Goal: Information Seeking & Learning: Learn about a topic

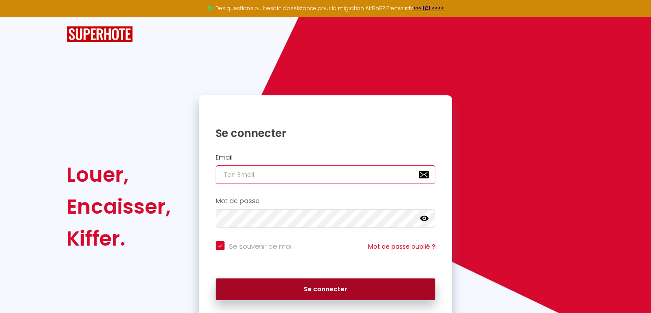
type input "[EMAIL_ADDRESS][PERSON_NAME][DOMAIN_NAME]"
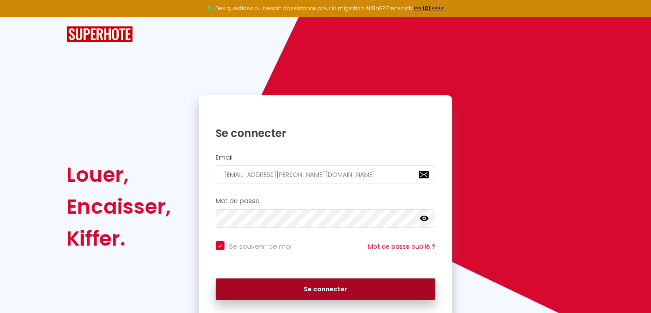
click at [327, 290] on button "Se connecter" at bounding box center [326, 289] width 220 height 22
checkbox input "true"
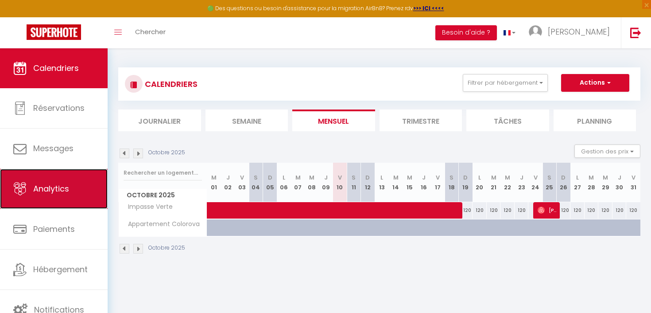
click at [33, 193] on span "Analytics" at bounding box center [51, 188] width 36 height 11
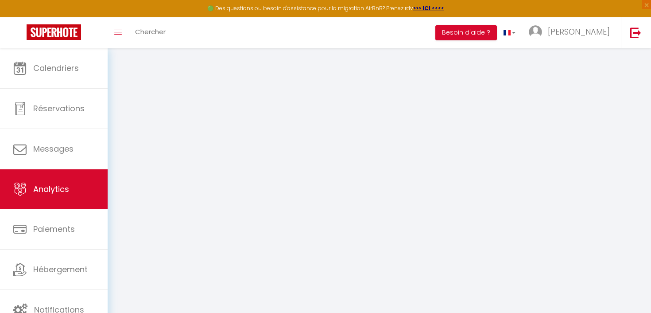
select select "2025"
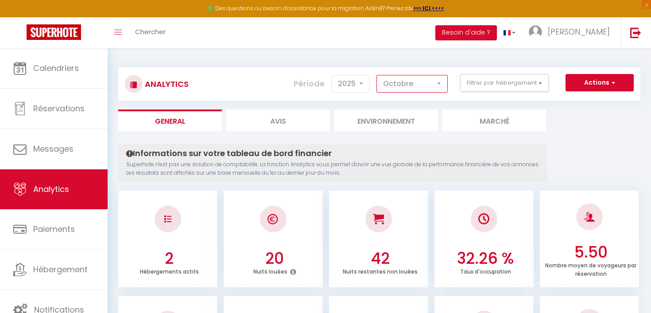
click at [410, 89] on select "[PERSON_NAME] Mars [PERSON_NAME] Juin Juillet Août Septembre Octobre Novembre D…" at bounding box center [411, 84] width 71 height 18
select select "3"
click at [377, 75] on select "[PERSON_NAME] Mars [PERSON_NAME] Juin Juillet Août Septembre Octobre Novembre D…" at bounding box center [411, 84] width 71 height 18
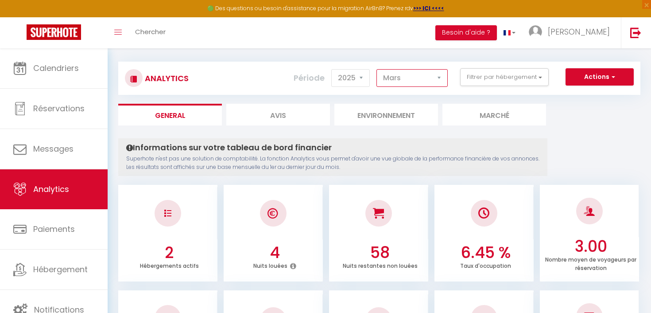
scroll to position [8, 0]
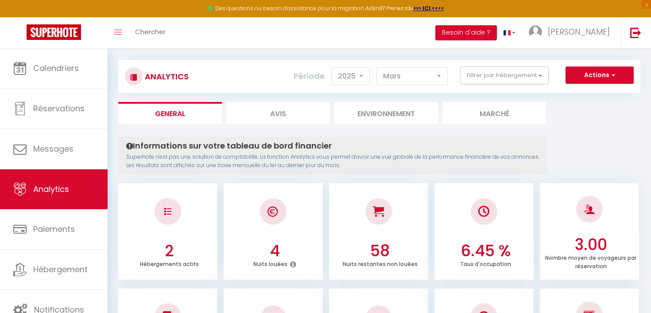
click at [447, 39] on div "Toggle menubar Chercher BUTTON Besoin d'aide ? [PERSON_NAME] Équipe" at bounding box center [354, 32] width 580 height 31
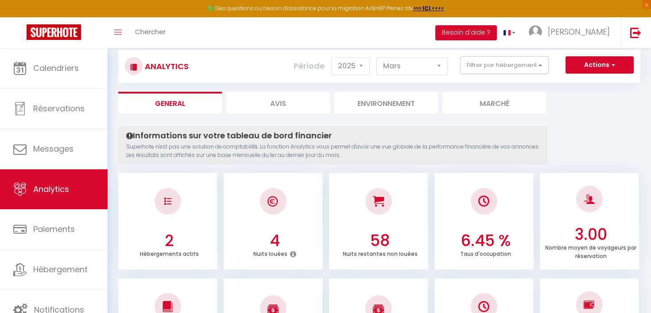
scroll to position [19, 0]
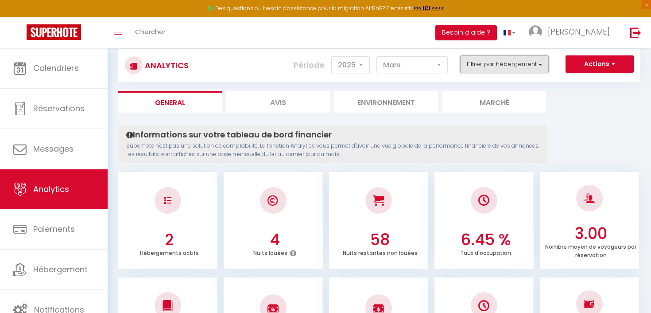
click at [506, 66] on button "Filtrer par hébergement" at bounding box center [504, 64] width 89 height 18
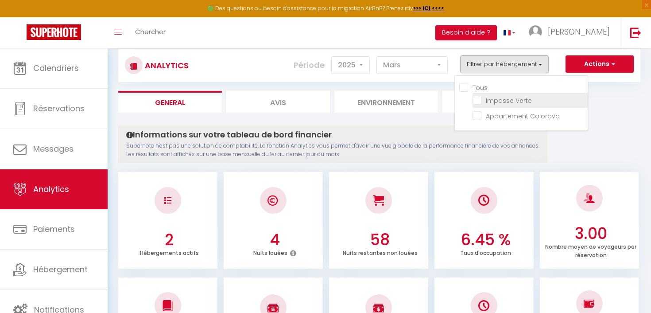
click at [479, 100] on Verte "checkbox" at bounding box center [529, 99] width 115 height 9
checkbox Verte "true"
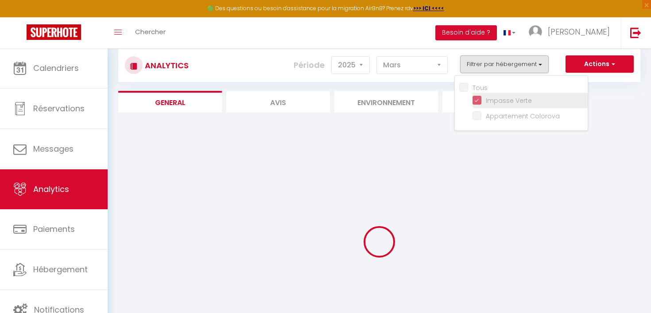
checkbox Colorova "false"
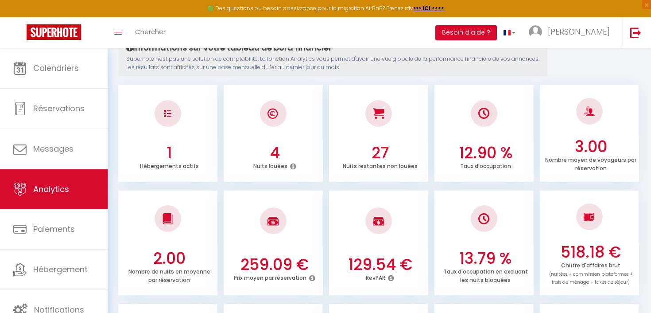
scroll to position [106, 0]
click at [391, 278] on icon at bounding box center [391, 277] width 6 height 7
click at [446, 199] on div at bounding box center [483, 218] width 99 height 52
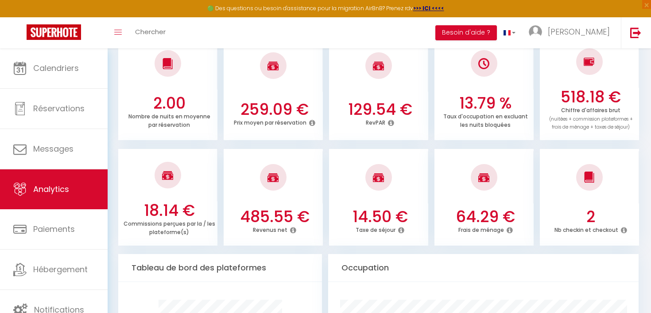
scroll to position [276, 0]
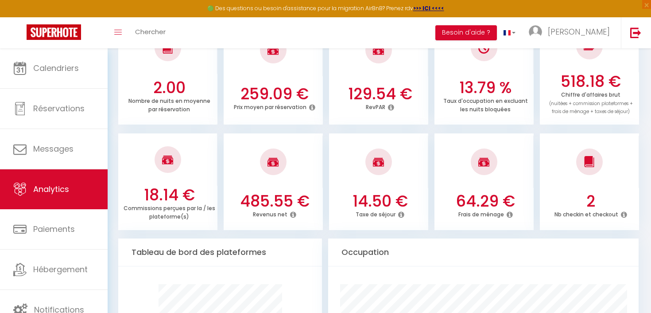
click at [293, 215] on icon at bounding box center [293, 214] width 6 height 7
click at [508, 213] on icon at bounding box center [509, 214] width 6 height 7
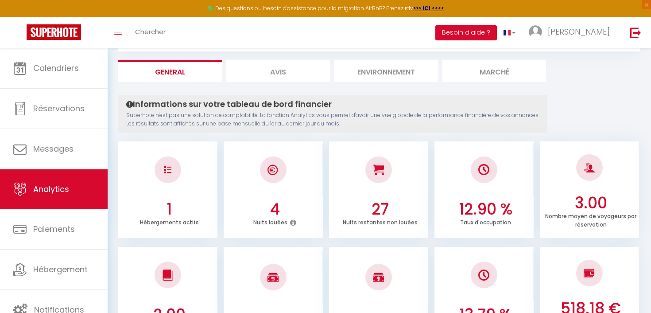
scroll to position [0, 0]
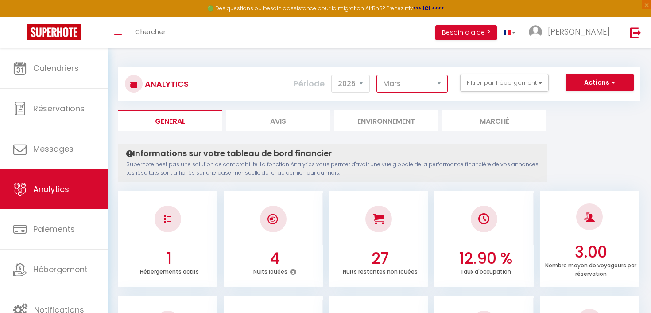
click at [414, 88] on select "[PERSON_NAME] Mars [PERSON_NAME] Juin Juillet Août Septembre Octobre Novembre D…" at bounding box center [411, 84] width 71 height 18
click at [377, 75] on select "[PERSON_NAME] Mars [PERSON_NAME] Juin Juillet Août Septembre Octobre Novembre D…" at bounding box center [411, 84] width 71 height 18
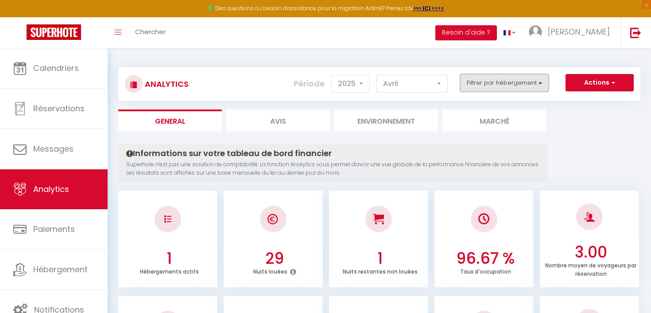
click at [494, 86] on button "Filtrer par hébergement" at bounding box center [504, 83] width 89 height 18
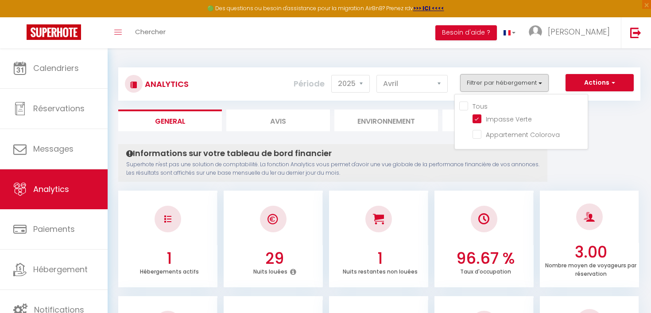
click at [374, 179] on div "Informations sur votre tableau de bord financier Superhote n'est pas une soluti…" at bounding box center [332, 163] width 429 height 38
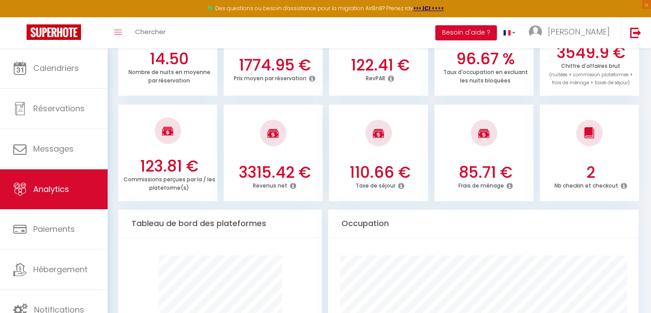
scroll to position [327, 0]
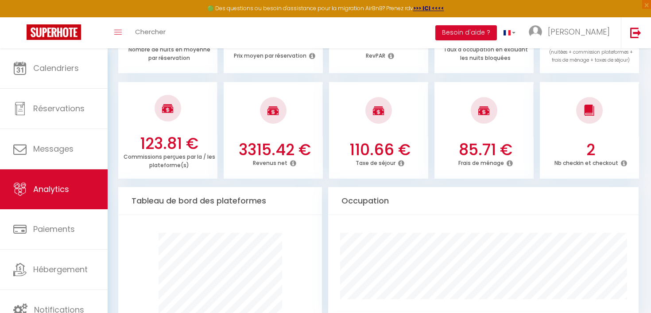
click at [293, 164] on icon at bounding box center [293, 162] width 6 height 7
click at [294, 188] on div "Tableau de bord des plateformes" at bounding box center [220, 201] width 204 height 28
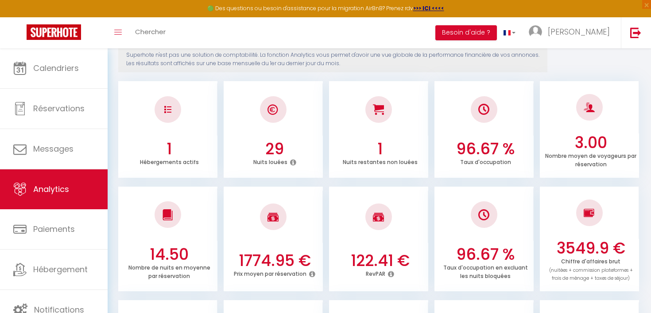
scroll to position [0, 0]
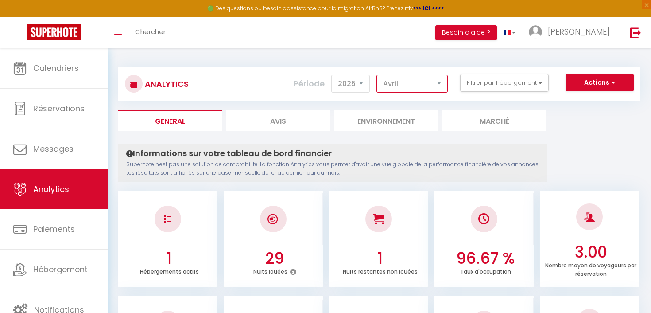
click at [412, 89] on select "[PERSON_NAME] Mars [PERSON_NAME] Juin Juillet Août Septembre Octobre Novembre D…" at bounding box center [411, 84] width 71 height 18
click at [377, 75] on select "[PERSON_NAME] Mars [PERSON_NAME] Juin Juillet Août Septembre Octobre Novembre D…" at bounding box center [411, 84] width 71 height 18
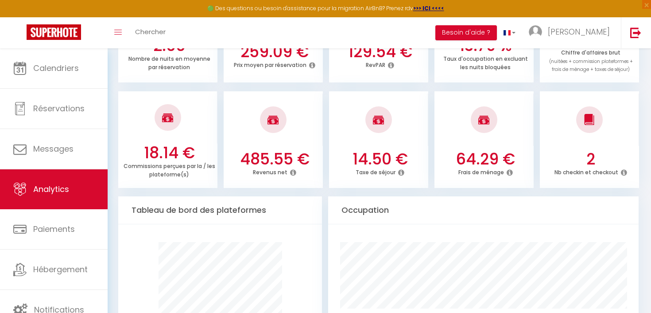
scroll to position [291, 0]
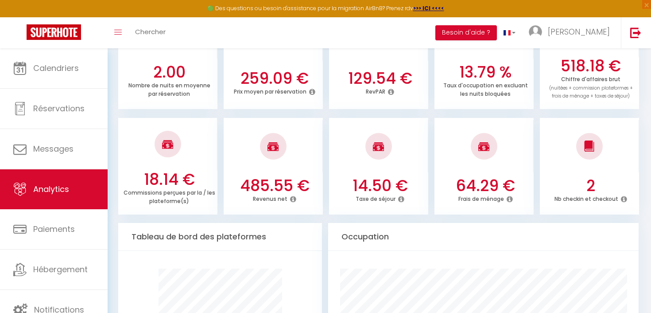
click at [508, 200] on icon at bounding box center [509, 198] width 6 height 7
click at [500, 210] on div "64.29 € Frais de ménage" at bounding box center [483, 194] width 99 height 36
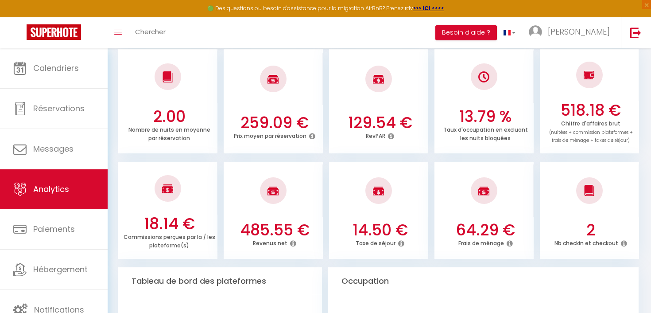
scroll to position [150, 0]
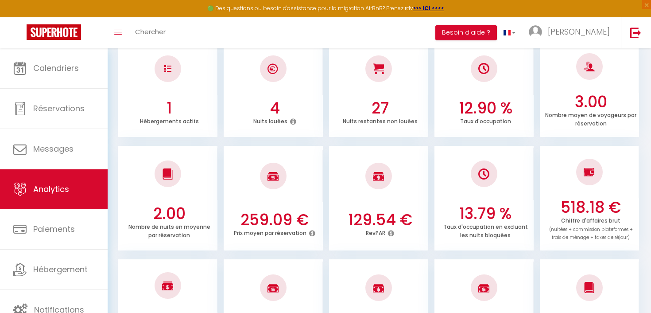
click at [392, 232] on icon at bounding box center [391, 232] width 6 height 7
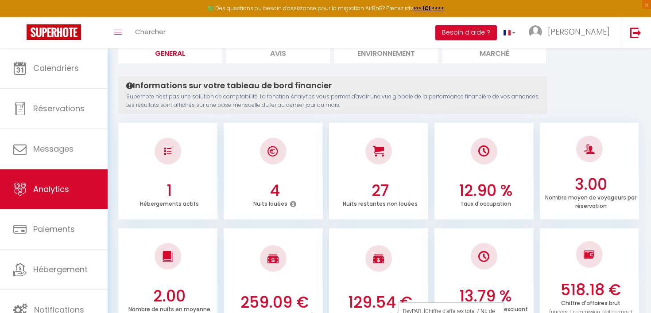
scroll to position [0, 0]
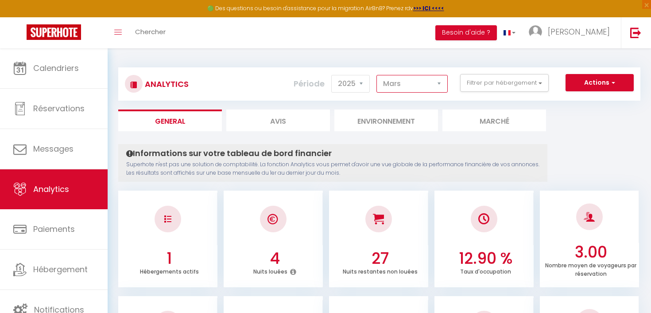
click at [417, 87] on select "[PERSON_NAME] Mars [PERSON_NAME] Juin Juillet Août Septembre Octobre Novembre D…" at bounding box center [411, 84] width 71 height 18
select select "4"
click at [377, 75] on select "[PERSON_NAME] Mars [PERSON_NAME] Juin Juillet Août Septembre Octobre Novembre D…" at bounding box center [411, 84] width 71 height 18
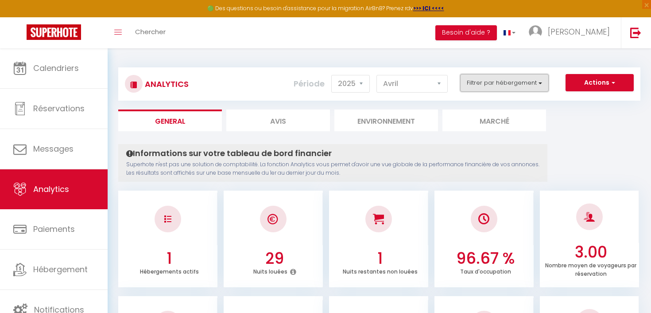
click at [522, 85] on button "Filtrer par hébergement" at bounding box center [504, 83] width 89 height 18
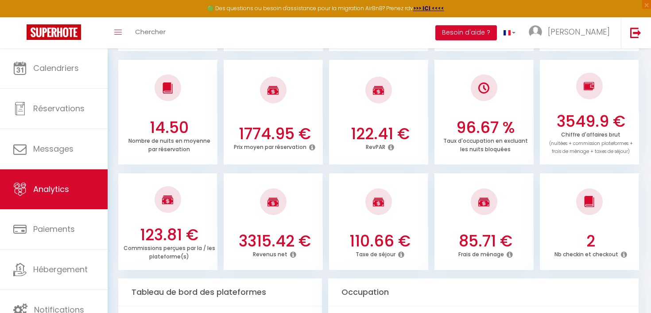
scroll to position [262, 0]
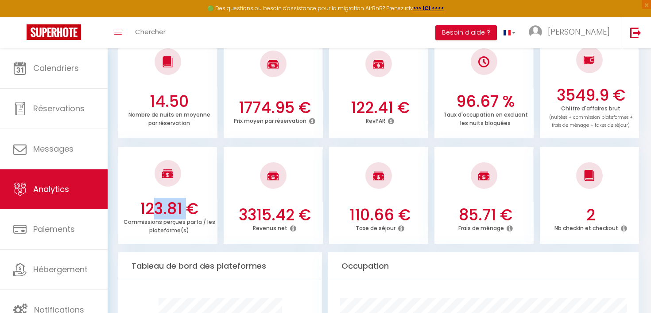
drag, startPoint x: 185, startPoint y: 208, endPoint x: 146, endPoint y: 208, distance: 39.0
click at [146, 208] on h3 "123.81 €" at bounding box center [169, 208] width 92 height 19
click at [400, 229] on icon at bounding box center [401, 227] width 6 height 7
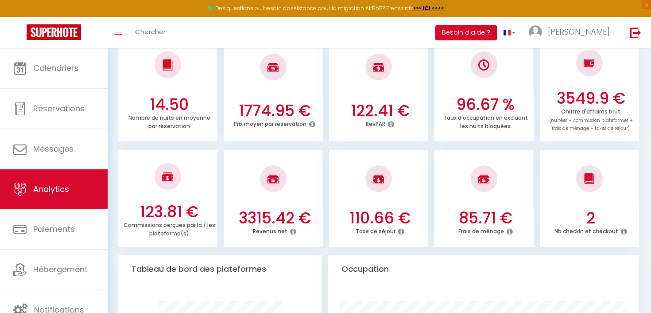
scroll to position [257, 0]
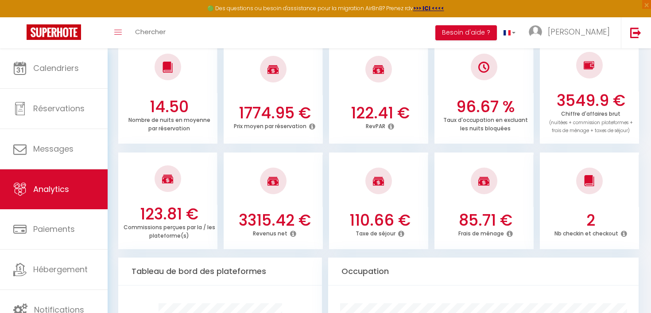
click at [508, 234] on icon at bounding box center [509, 233] width 6 height 7
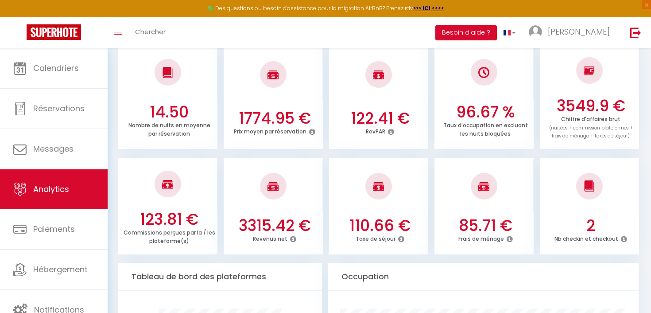
scroll to position [0, 0]
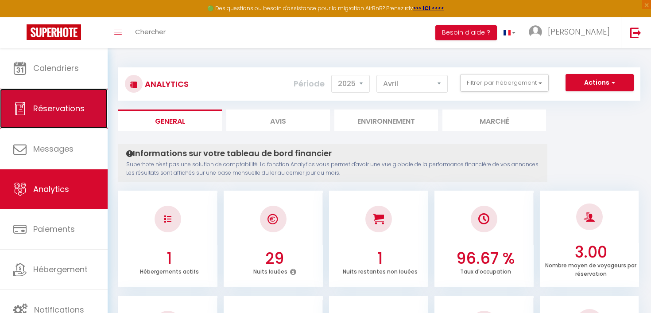
click at [54, 118] on link "Réservations" at bounding box center [54, 109] width 108 height 40
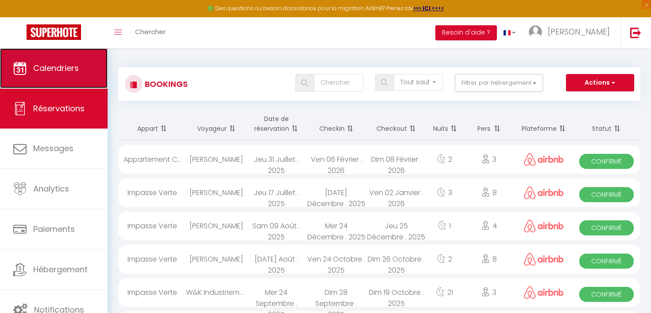
click at [87, 77] on link "Calendriers" at bounding box center [54, 68] width 108 height 40
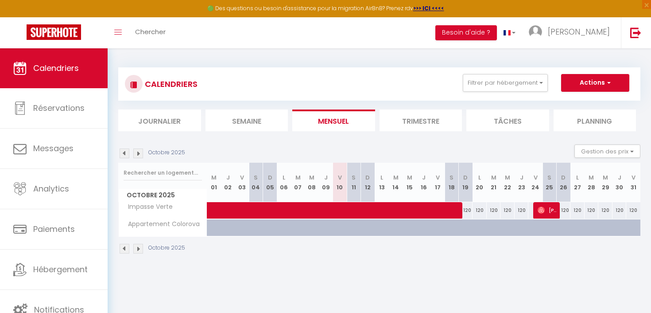
click at [123, 155] on img at bounding box center [125, 153] width 10 height 10
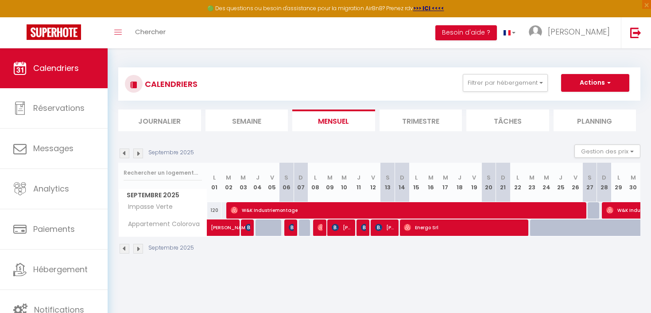
click at [123, 155] on img at bounding box center [125, 153] width 10 height 10
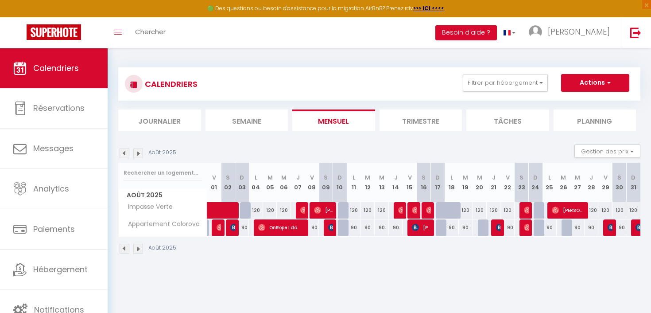
click at [123, 155] on img at bounding box center [125, 153] width 10 height 10
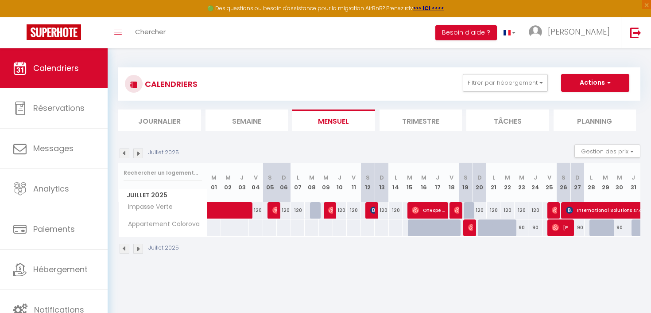
click at [123, 155] on img at bounding box center [125, 153] width 10 height 10
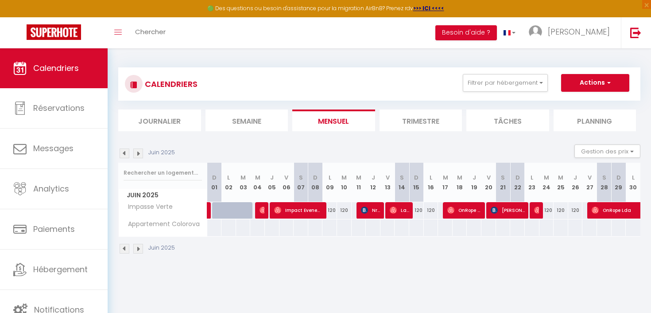
click at [123, 155] on img at bounding box center [125, 153] width 10 height 10
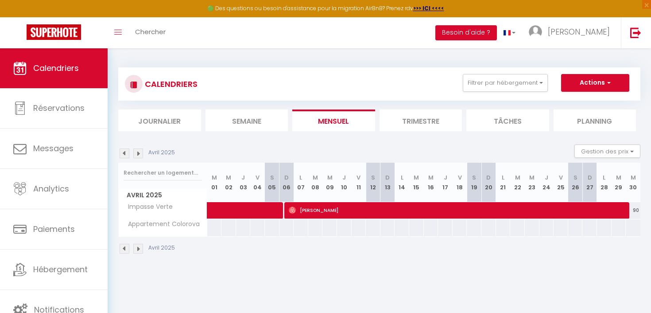
click at [123, 155] on img at bounding box center [125, 153] width 10 height 10
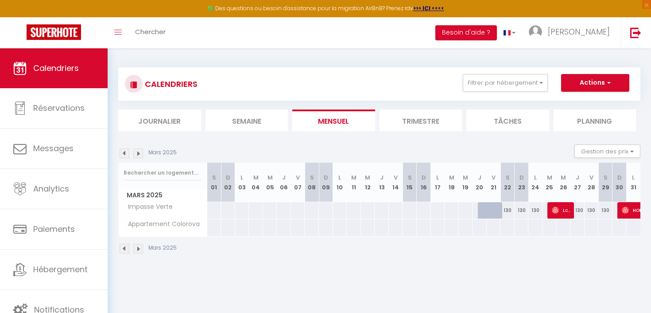
click at [139, 154] on img at bounding box center [138, 153] width 10 height 10
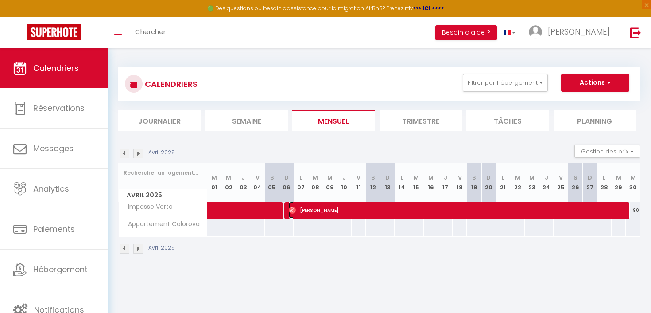
click at [307, 206] on span "[PERSON_NAME]" at bounding box center [459, 209] width 341 height 17
select select "OK"
select select "0"
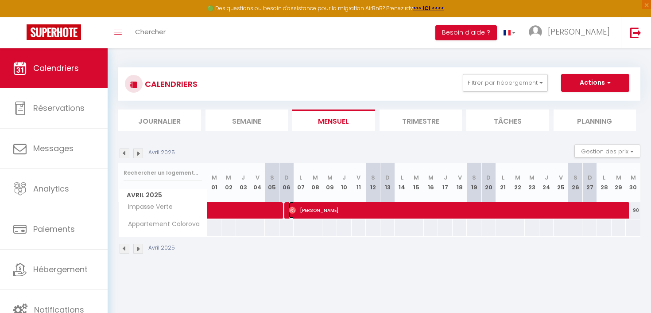
select select "1"
select select
select select "42210"
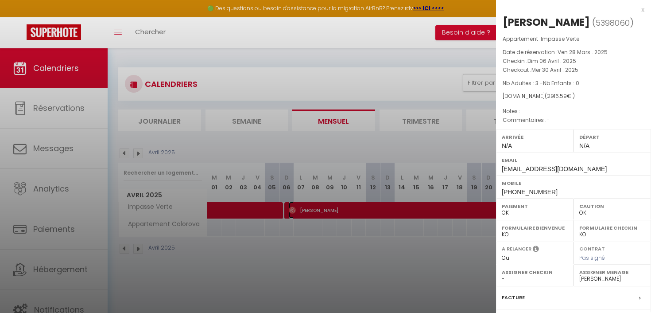
scroll to position [100, 0]
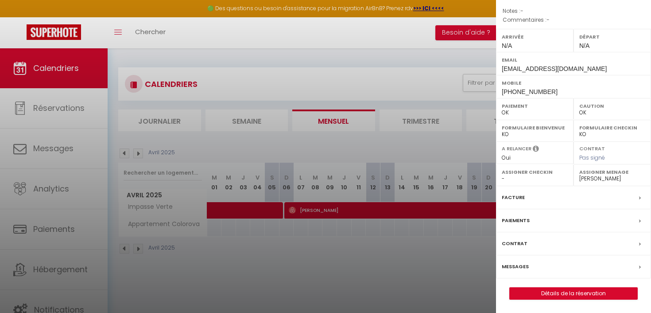
click at [642, 8] on p "Notes : -" at bounding box center [573, 11] width 142 height 9
click at [39, 212] on div at bounding box center [325, 156] width 651 height 313
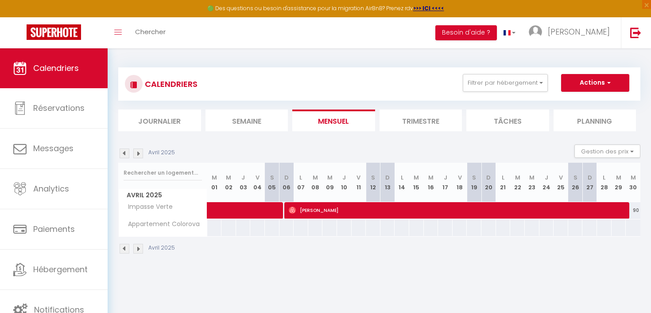
click at [49, 194] on body "🟢 Des questions ou besoin d'assistance pour la migration AirBnB? Prenez rdv >>>…" at bounding box center [325, 204] width 651 height 313
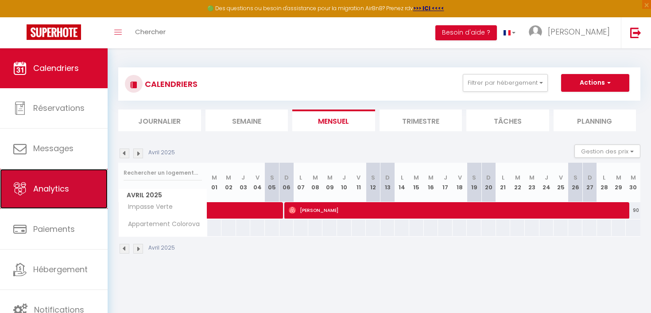
click at [53, 188] on span "Analytics" at bounding box center [51, 188] width 36 height 11
select select "2025"
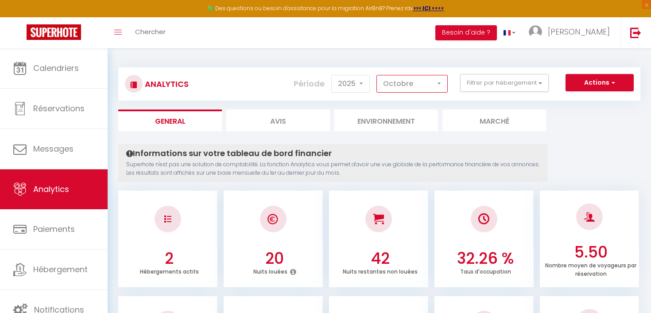
click at [398, 87] on select "[PERSON_NAME] Mars [PERSON_NAME] Juin Juillet Août Septembre Octobre Novembre D…" at bounding box center [411, 84] width 71 height 18
select select "4"
click at [377, 75] on select "[PERSON_NAME] Mars [PERSON_NAME] Juin Juillet Août Septembre Octobre Novembre D…" at bounding box center [411, 84] width 71 height 18
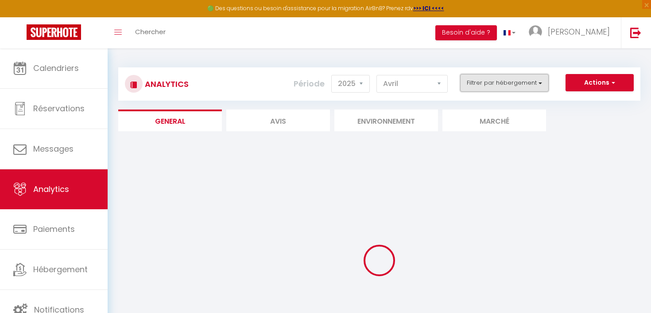
click at [503, 78] on button "Filtrer par hébergement" at bounding box center [504, 83] width 89 height 18
checkbox input "false"
checkbox Verte "false"
checkbox Colorova "false"
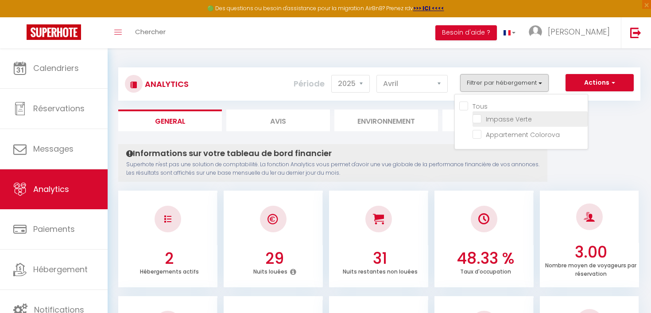
click at [478, 118] on Verte "checkbox" at bounding box center [529, 118] width 115 height 9
checkbox Verte "true"
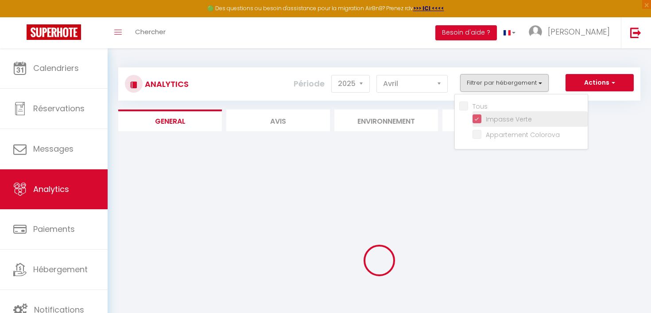
checkbox Colorova "false"
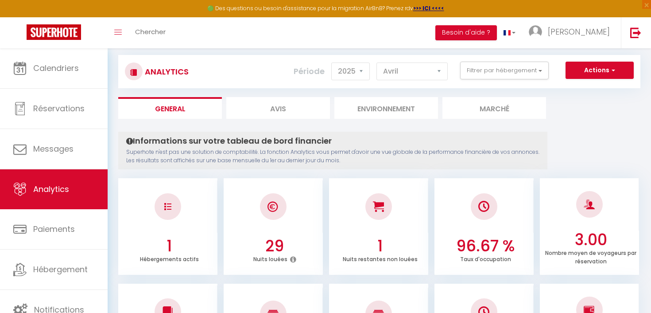
scroll to position [9, 0]
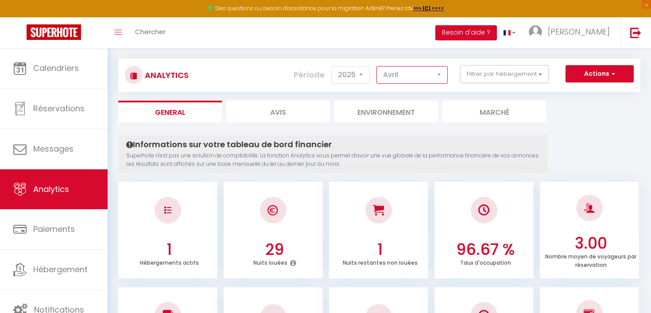
click at [402, 78] on select "[PERSON_NAME] Mars [PERSON_NAME] Juin Juillet Août Septembre Octobre Novembre D…" at bounding box center [411, 75] width 71 height 18
click at [377, 66] on select "[PERSON_NAME] Mars [PERSON_NAME] Juin Juillet Août Septembre Octobre Novembre D…" at bounding box center [411, 75] width 71 height 18
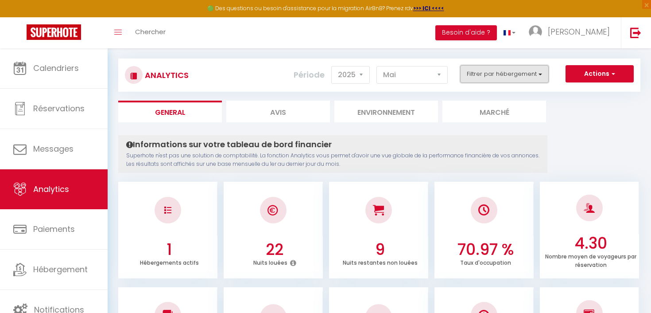
click at [490, 77] on button "Filtrer par hébergement" at bounding box center [504, 74] width 89 height 18
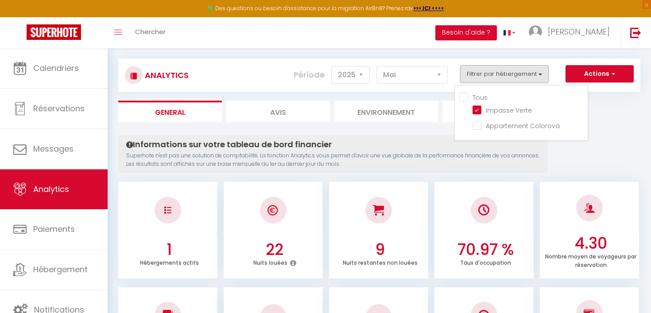
click at [436, 163] on p "Superhote n'est pas une solution de comptabilité. La fonction Analytics vous pe…" at bounding box center [332, 159] width 413 height 17
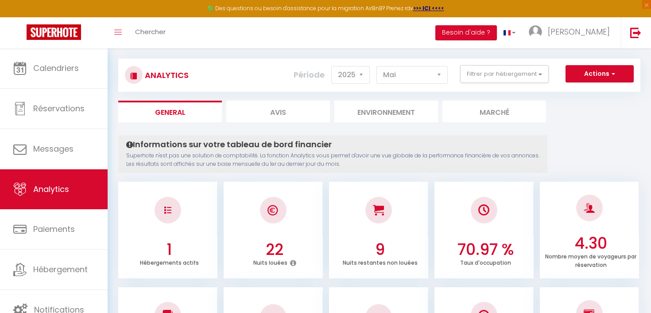
click at [411, 143] on h4 "Informations sur votre tableau de bord financier" at bounding box center [332, 144] width 413 height 10
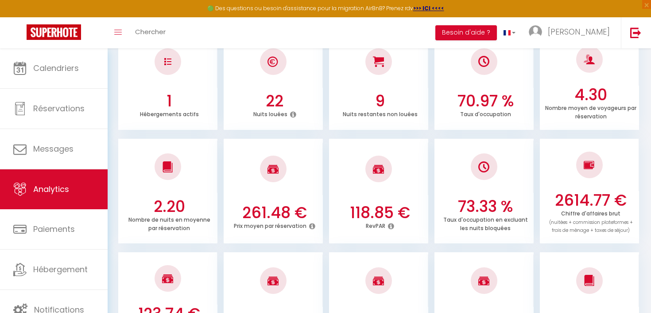
scroll to position [204, 0]
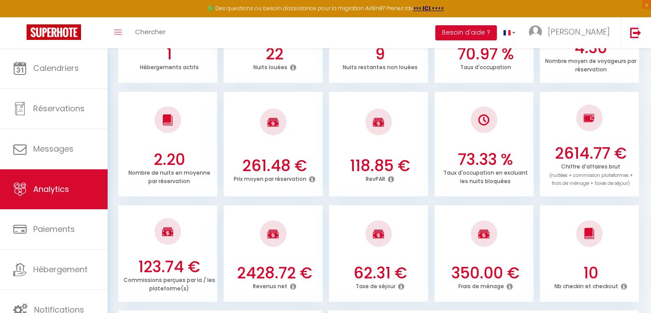
click at [381, 189] on div "118.85 € RevPAR" at bounding box center [378, 174] width 99 height 36
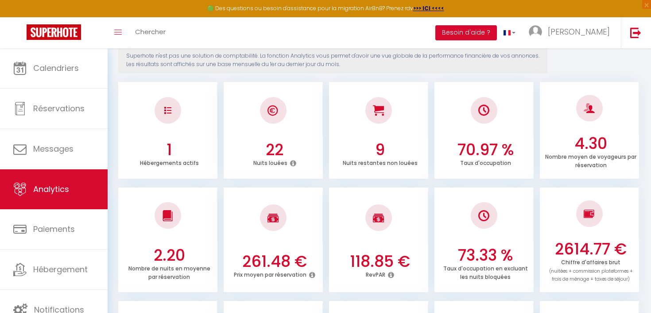
scroll to position [0, 0]
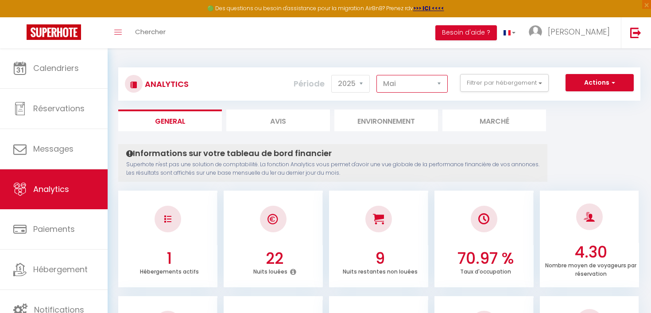
click at [399, 85] on select "[PERSON_NAME] Mars [PERSON_NAME] Juin Juillet Août Septembre Octobre Novembre D…" at bounding box center [411, 84] width 71 height 18
click at [377, 75] on select "[PERSON_NAME] Mars [PERSON_NAME] Juin Juillet Août Septembre Octobre Novembre D…" at bounding box center [411, 84] width 71 height 18
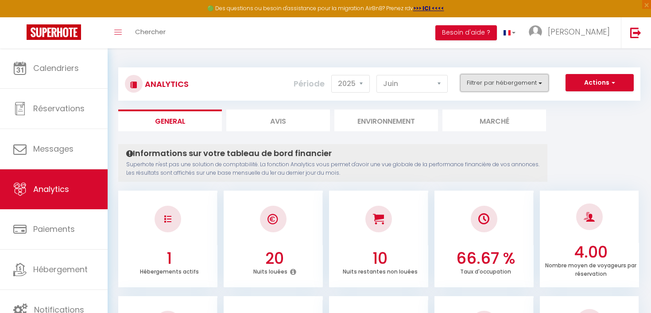
click at [492, 88] on button "Filtrer par hébergement" at bounding box center [504, 83] width 89 height 18
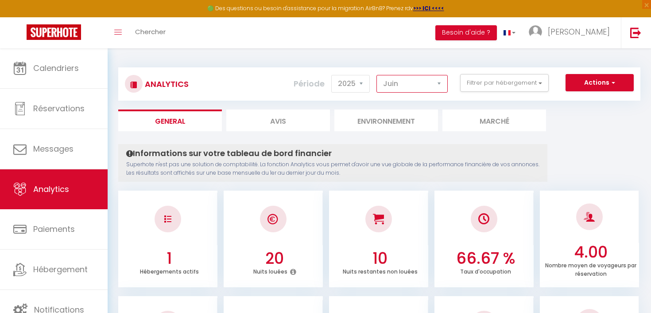
click at [426, 86] on select "[PERSON_NAME] Mars [PERSON_NAME] Juin Juillet Août Septembre Octobre Novembre D…" at bounding box center [411, 84] width 71 height 18
click at [377, 75] on select "[PERSON_NAME] Mars [PERSON_NAME] Juin Juillet Août Septembre Octobre Novembre D…" at bounding box center [411, 84] width 71 height 18
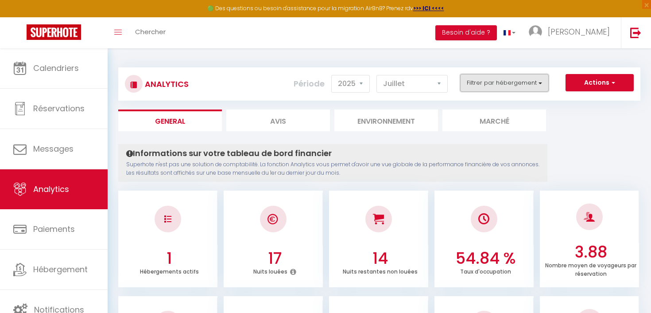
click at [517, 85] on button "Filtrer par hébergement" at bounding box center [504, 83] width 89 height 18
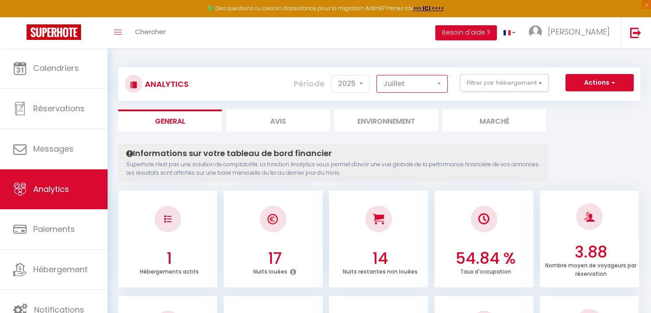
click at [404, 89] on select "[PERSON_NAME] Mars [PERSON_NAME] Juin Juillet Août Septembre Octobre Novembre D…" at bounding box center [411, 84] width 71 height 18
click at [377, 75] on select "[PERSON_NAME] Mars [PERSON_NAME] Juin Juillet Août Septembre Octobre Novembre D…" at bounding box center [411, 84] width 71 height 18
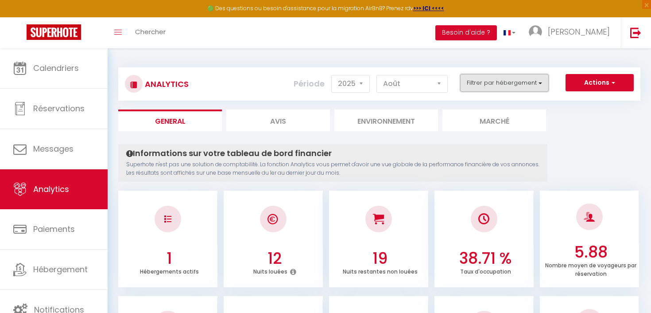
click at [513, 85] on button "Filtrer par hébergement" at bounding box center [504, 83] width 89 height 18
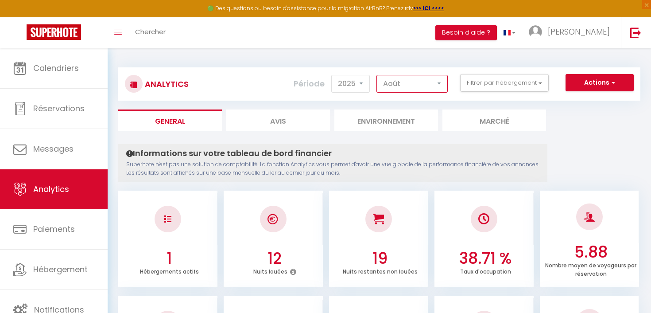
click at [423, 87] on select "[PERSON_NAME] Mars [PERSON_NAME] Juin Juillet Août Septembre Octobre Novembre D…" at bounding box center [411, 84] width 71 height 18
select select "9"
click at [377, 75] on select "[PERSON_NAME] Mars [PERSON_NAME] Juin Juillet Août Septembre Octobre Novembre D…" at bounding box center [411, 84] width 71 height 18
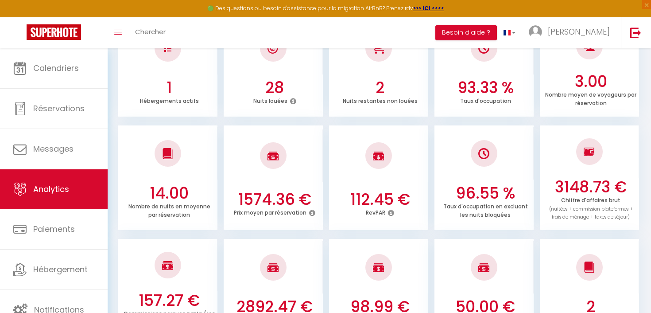
scroll to position [168, 0]
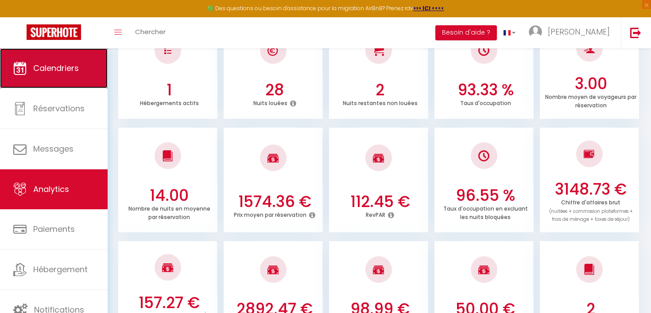
click at [71, 77] on link "Calendriers" at bounding box center [54, 68] width 108 height 40
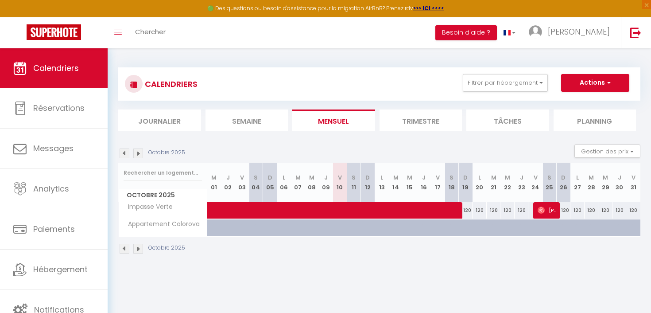
click at [123, 155] on img at bounding box center [125, 153] width 10 height 10
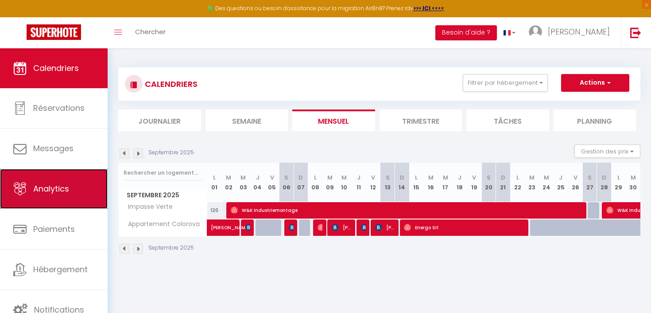
click at [73, 196] on link "Analytics" at bounding box center [54, 189] width 108 height 40
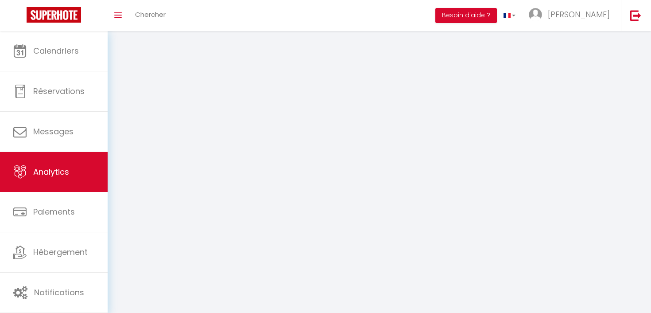
select select "2025"
select select "10"
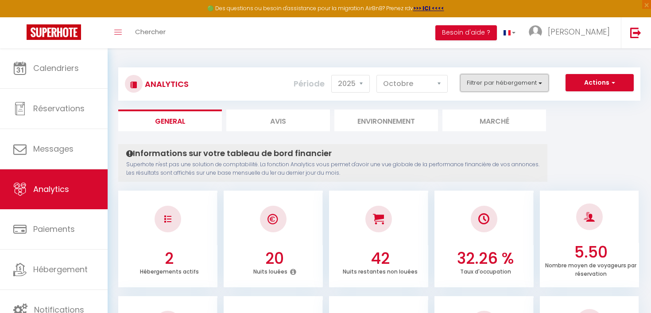
click at [514, 87] on button "Filtrer par hébergement" at bounding box center [504, 83] width 89 height 18
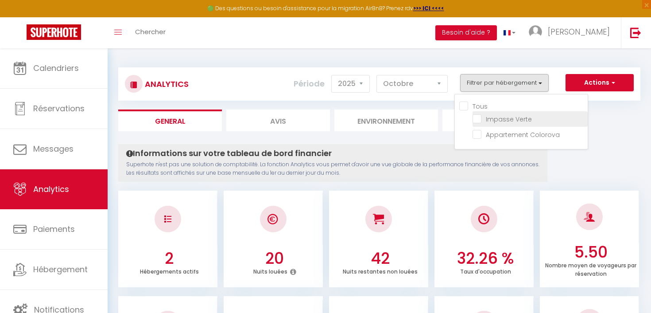
click at [480, 120] on Verte "checkbox" at bounding box center [529, 118] width 115 height 9
checkbox Verte "true"
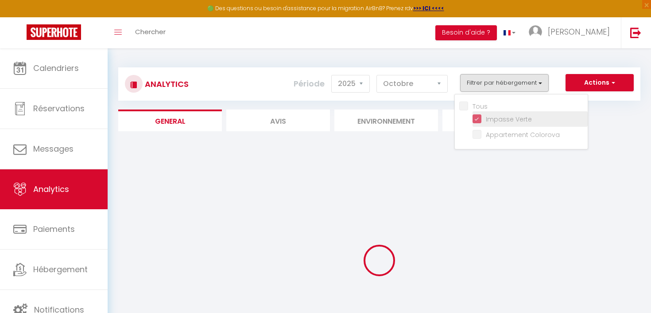
checkbox Colorova "false"
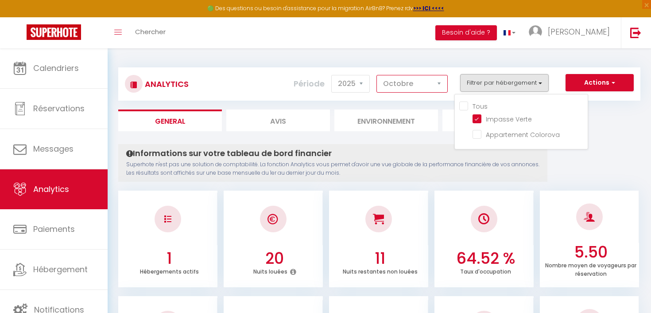
click at [414, 91] on select "[PERSON_NAME] Mars [PERSON_NAME] Juin Juillet Août Septembre Octobre Novembre D…" at bounding box center [411, 84] width 71 height 18
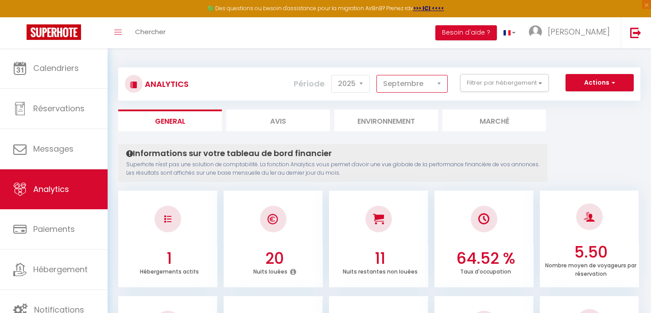
click at [377, 75] on select "[PERSON_NAME] Mars [PERSON_NAME] Juin Juillet Août Septembre Octobre Novembre D…" at bounding box center [411, 84] width 71 height 18
click at [403, 80] on select "[PERSON_NAME] Mars [PERSON_NAME] Juin Juillet Août Septembre Octobre Novembre D…" at bounding box center [411, 84] width 71 height 18
select select "10"
click at [377, 75] on select "[PERSON_NAME] Mars [PERSON_NAME] Juin Juillet Août Septembre Octobre Novembre D…" at bounding box center [411, 84] width 71 height 18
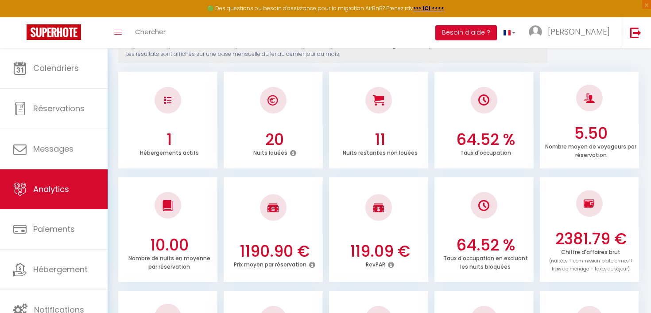
scroll to position [153, 0]
